Goal: Browse casually

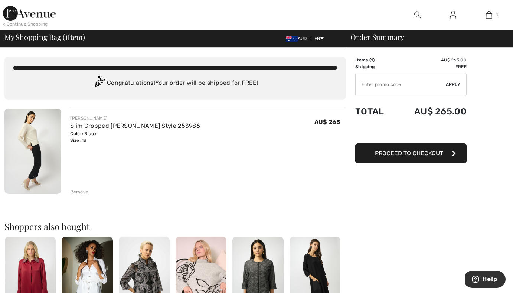
click at [53, 138] on img at bounding box center [32, 151] width 57 height 85
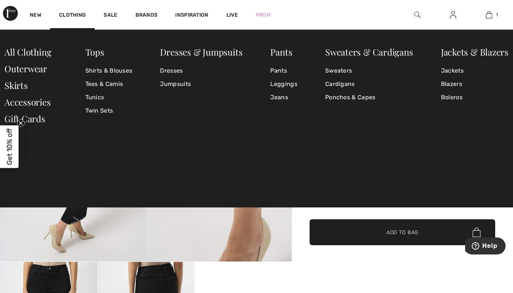
scroll to position [1, 0]
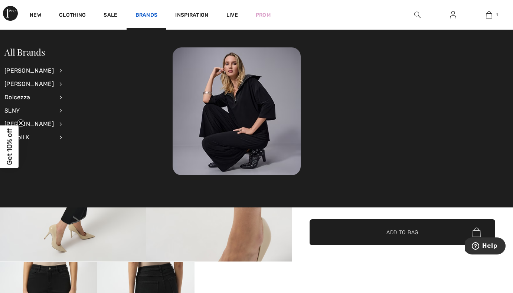
click at [141, 15] on link "Brands" at bounding box center [146, 16] width 22 height 8
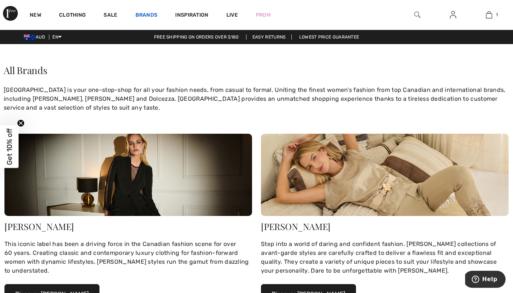
click at [144, 15] on link "Brands" at bounding box center [146, 16] width 22 height 8
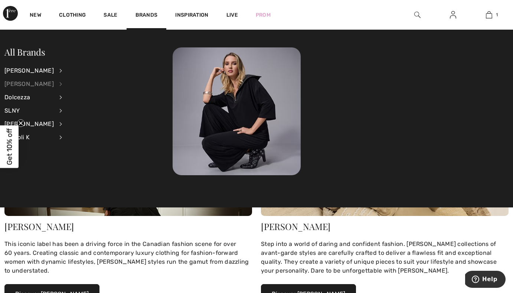
click at [30, 86] on div "[PERSON_NAME]" at bounding box center [28, 84] width 49 height 13
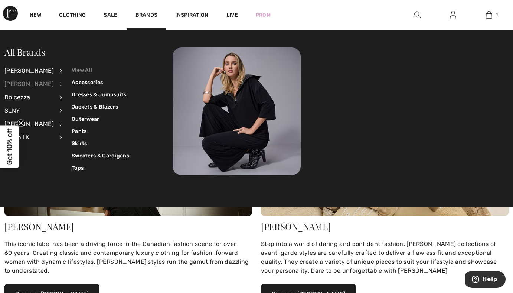
click at [80, 71] on link "View All" at bounding box center [100, 70] width 57 height 12
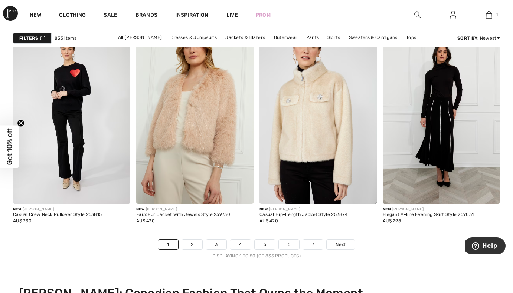
scroll to position [3327, 0]
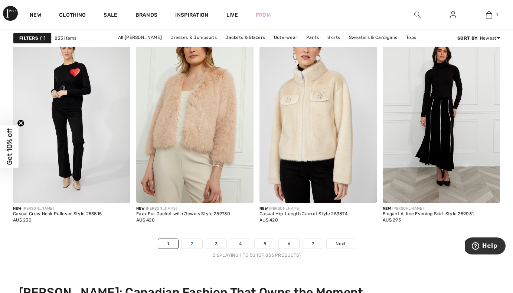
click at [193, 246] on link "2" at bounding box center [192, 244] width 20 height 10
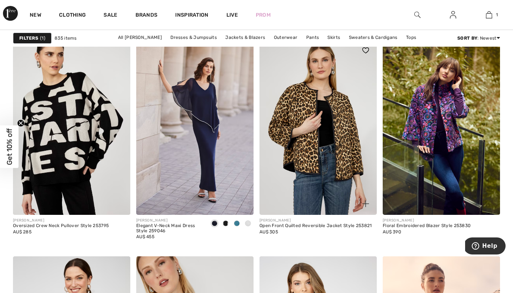
scroll to position [2880, 0]
click at [338, 151] on img at bounding box center [317, 127] width 117 height 176
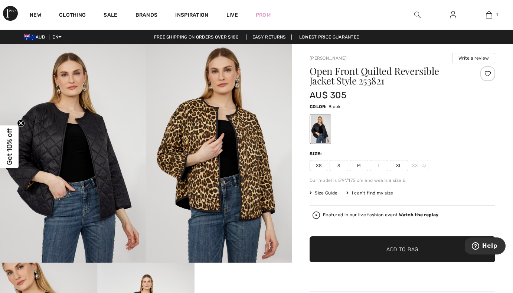
click at [317, 129] on div at bounding box center [319, 129] width 19 height 28
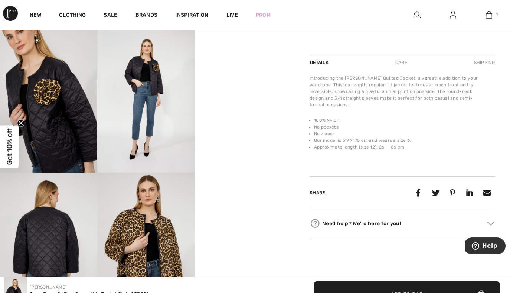
scroll to position [237, 0]
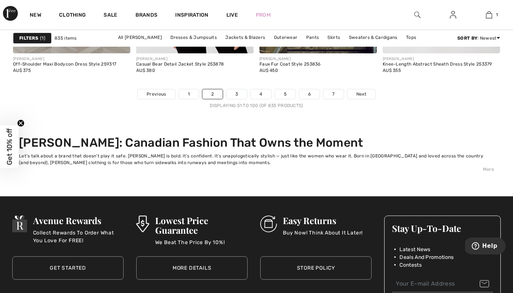
scroll to position [3477, 0]
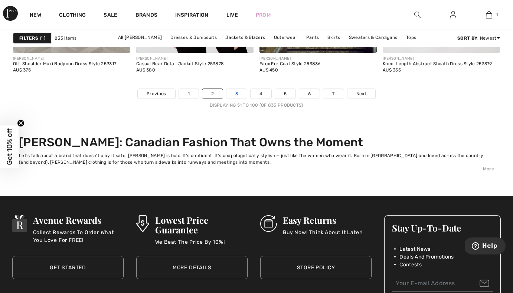
click at [236, 92] on link "3" at bounding box center [236, 94] width 20 height 10
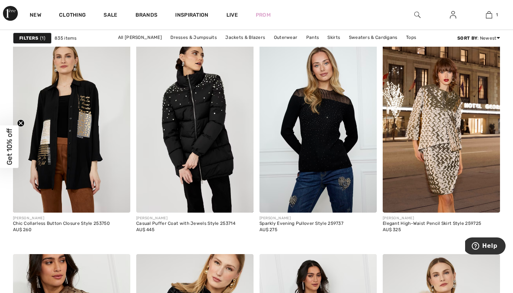
scroll to position [661, 0]
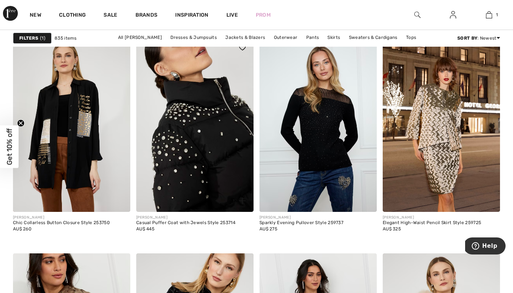
click at [211, 164] on img at bounding box center [194, 124] width 117 height 176
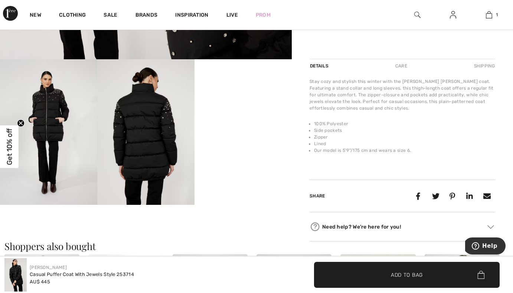
scroll to position [202, 0]
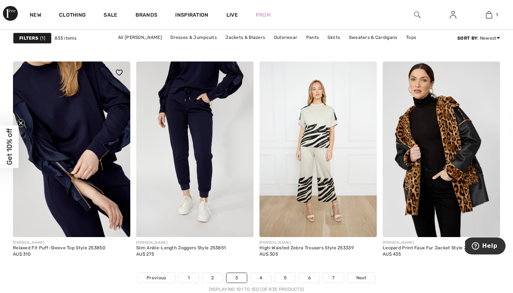
scroll to position [3273, 0]
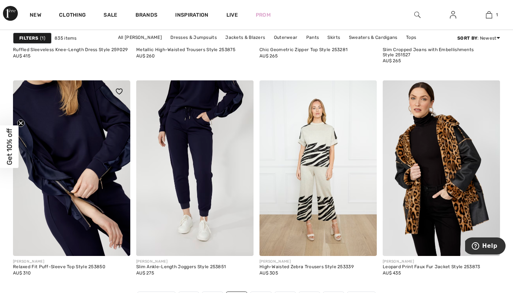
click at [83, 195] on img at bounding box center [71, 168] width 117 height 176
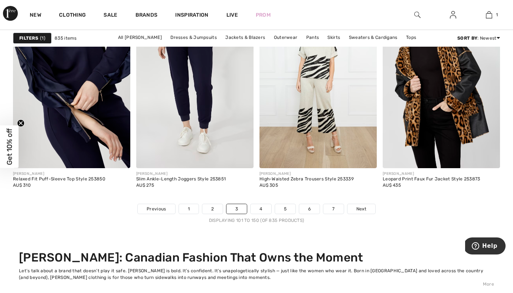
scroll to position [3360, 0]
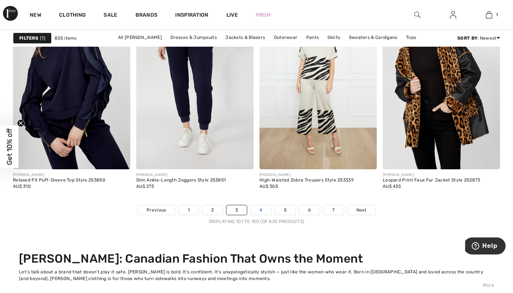
click at [260, 208] on link "4" at bounding box center [260, 210] width 20 height 10
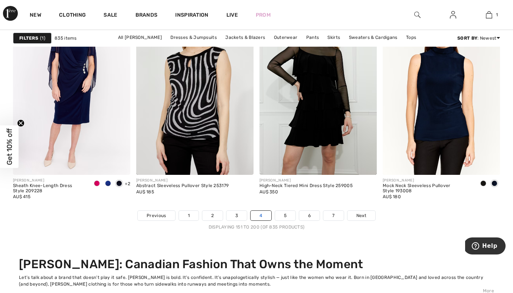
scroll to position [3356, 0]
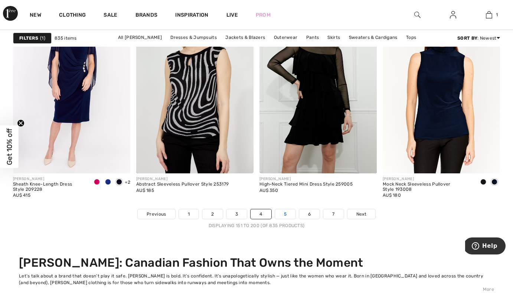
click at [283, 214] on link "5" at bounding box center [285, 215] width 20 height 10
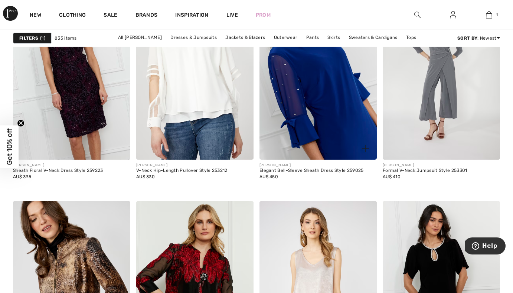
scroll to position [1229, 0]
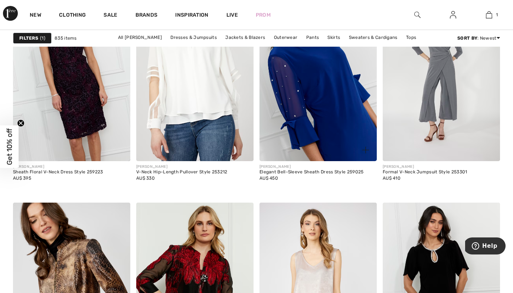
click at [325, 113] on img at bounding box center [317, 74] width 117 height 176
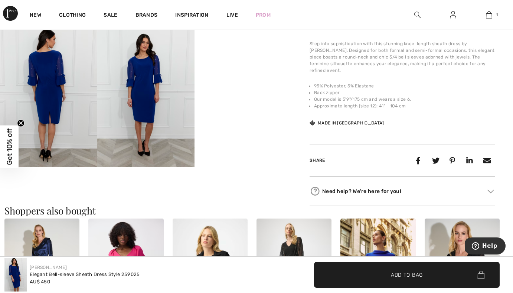
scroll to position [264, 0]
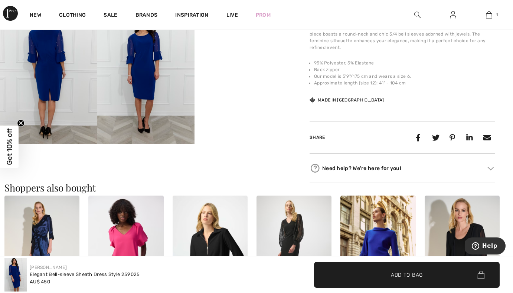
click at [244, 47] on video "Your browser does not support the video tag." at bounding box center [242, 23] width 97 height 49
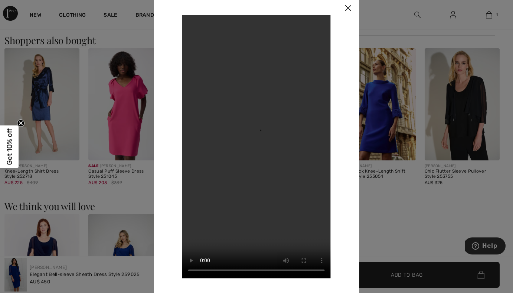
scroll to position [416, 0]
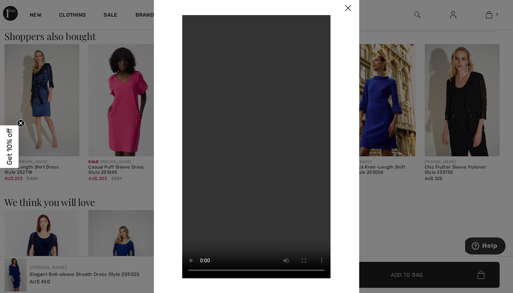
click at [352, 6] on img at bounding box center [347, 8] width 22 height 23
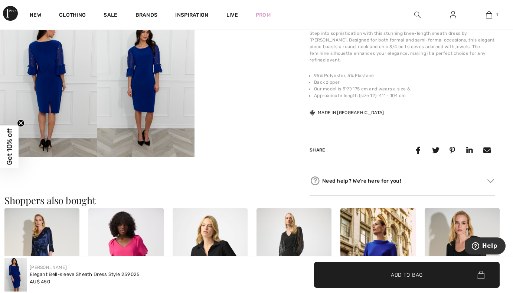
scroll to position [250, 0]
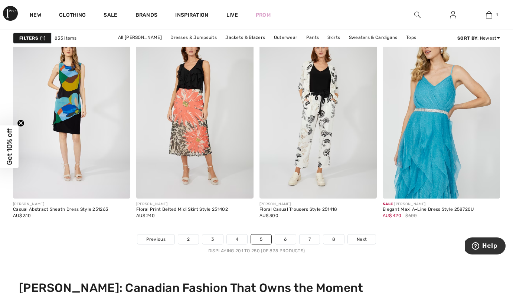
scroll to position [3332, 0]
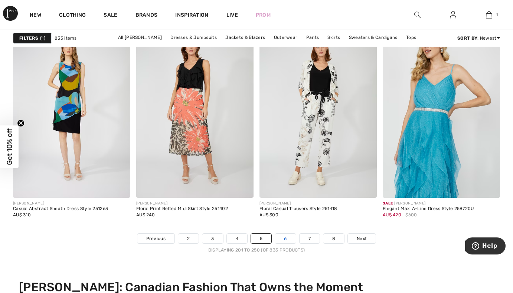
click at [285, 236] on link "6" at bounding box center [285, 239] width 20 height 10
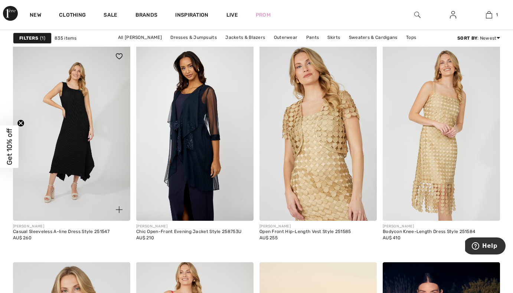
scroll to position [653, 0]
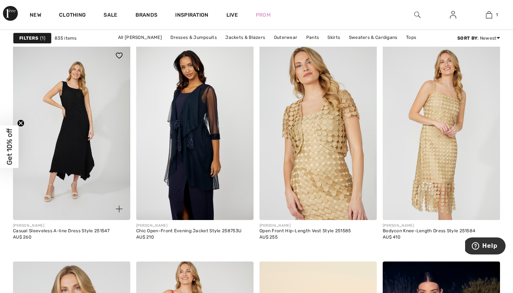
click at [70, 166] on img at bounding box center [71, 133] width 117 height 176
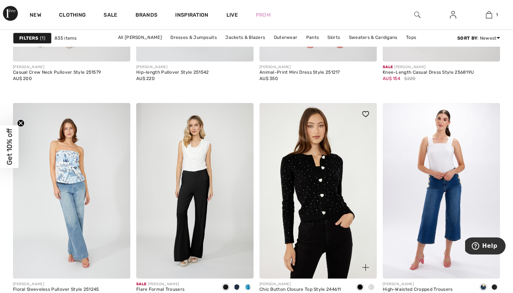
scroll to position [3033, 0]
